Goal: Communication & Community: Connect with others

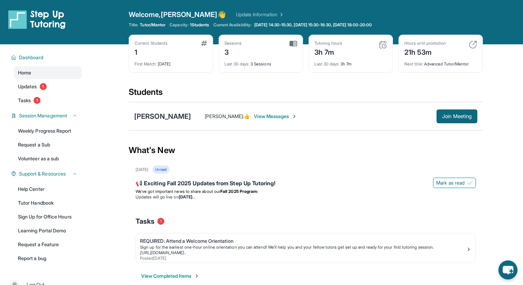
click at [0, 113] on div "Dashboard Home Updates 1 Tasks 1 Session Management Weekly Progress Report Requ…" at bounding box center [44, 157] width 89 height 226
click at [42, 95] on link "Tasks 1" at bounding box center [48, 100] width 68 height 12
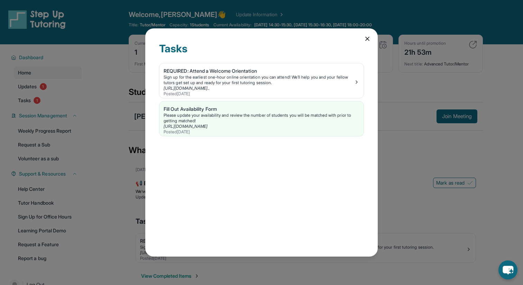
click at [366, 40] on icon at bounding box center [367, 38] width 7 height 7
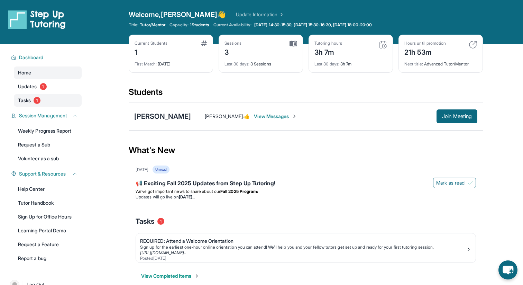
click at [41, 95] on link "Tasks 1" at bounding box center [48, 100] width 68 height 12
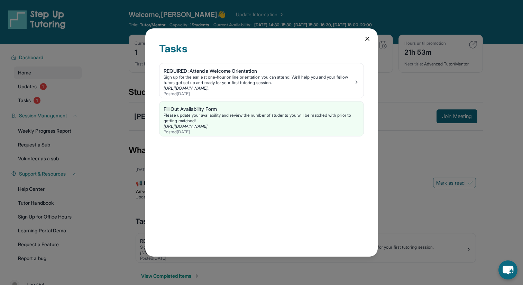
click at [369, 37] on icon at bounding box center [367, 38] width 7 height 7
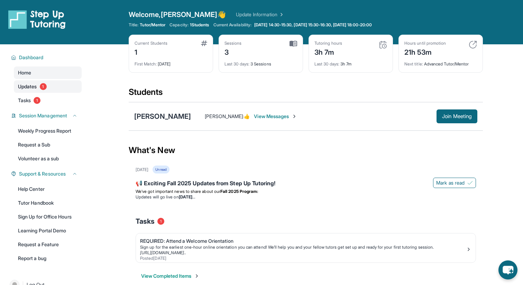
click at [37, 91] on link "Updates 1" at bounding box center [48, 86] width 68 height 12
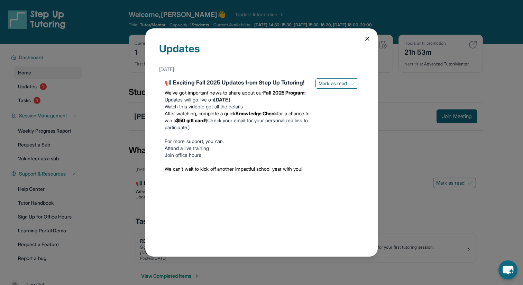
click at [371, 39] on div "Updates [DATE] 📢 Exciting Fall 2025 Updates from Step Up Tutoring! We’ve got im…" at bounding box center [261, 142] width 232 height 228
click at [366, 42] on div "Updates [DATE] 📢 Exciting Fall 2025 Updates from Step Up Tutoring! We’ve got im…" at bounding box center [261, 142] width 232 height 228
click at [366, 38] on icon at bounding box center [367, 38] width 3 height 3
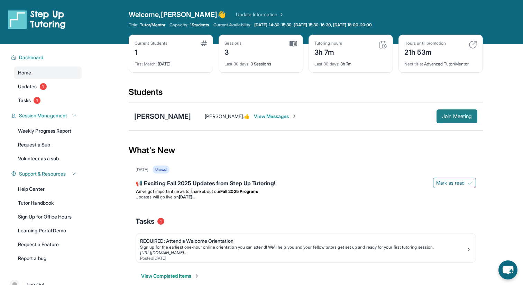
click at [448, 118] on span "Join Meeting" at bounding box center [457, 116] width 30 height 4
click at [451, 124] on div "[PERSON_NAME] [PERSON_NAME] : 👍 View Messages Join Meeting" at bounding box center [306, 116] width 354 height 28
click at [450, 117] on span "Join Meeting" at bounding box center [457, 116] width 30 height 4
